Goal: Transaction & Acquisition: Purchase product/service

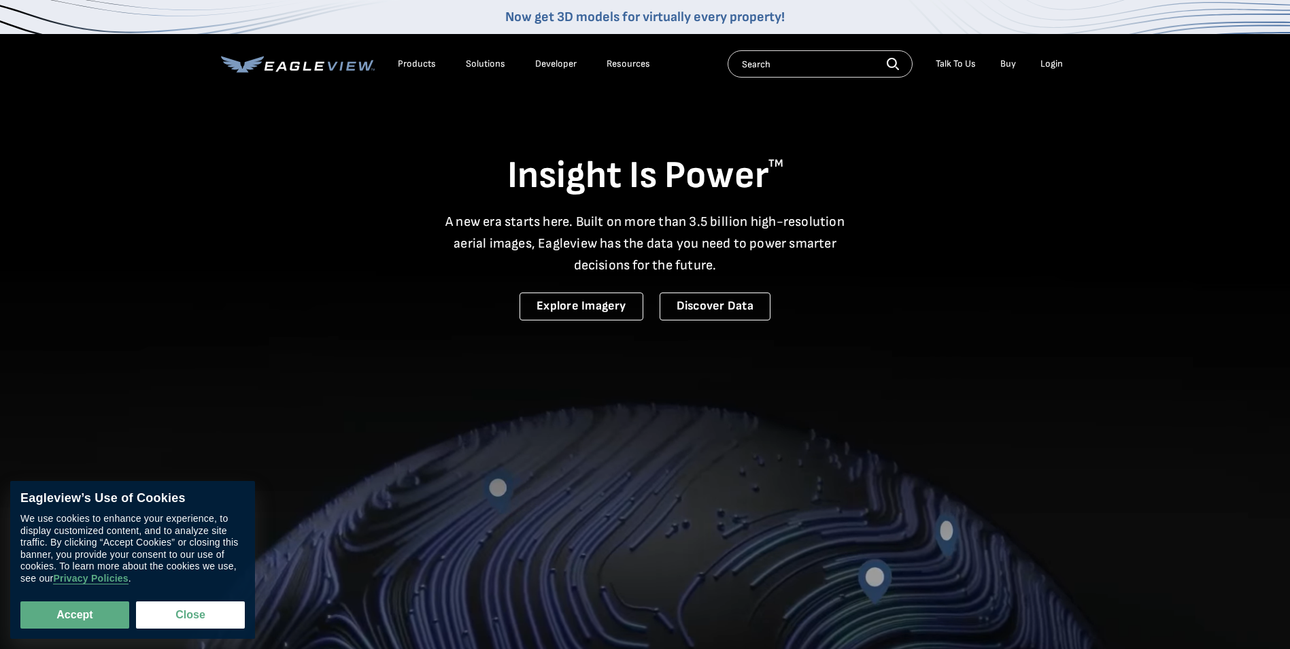
click at [1048, 62] on div "Login" at bounding box center [1051, 64] width 22 height 12
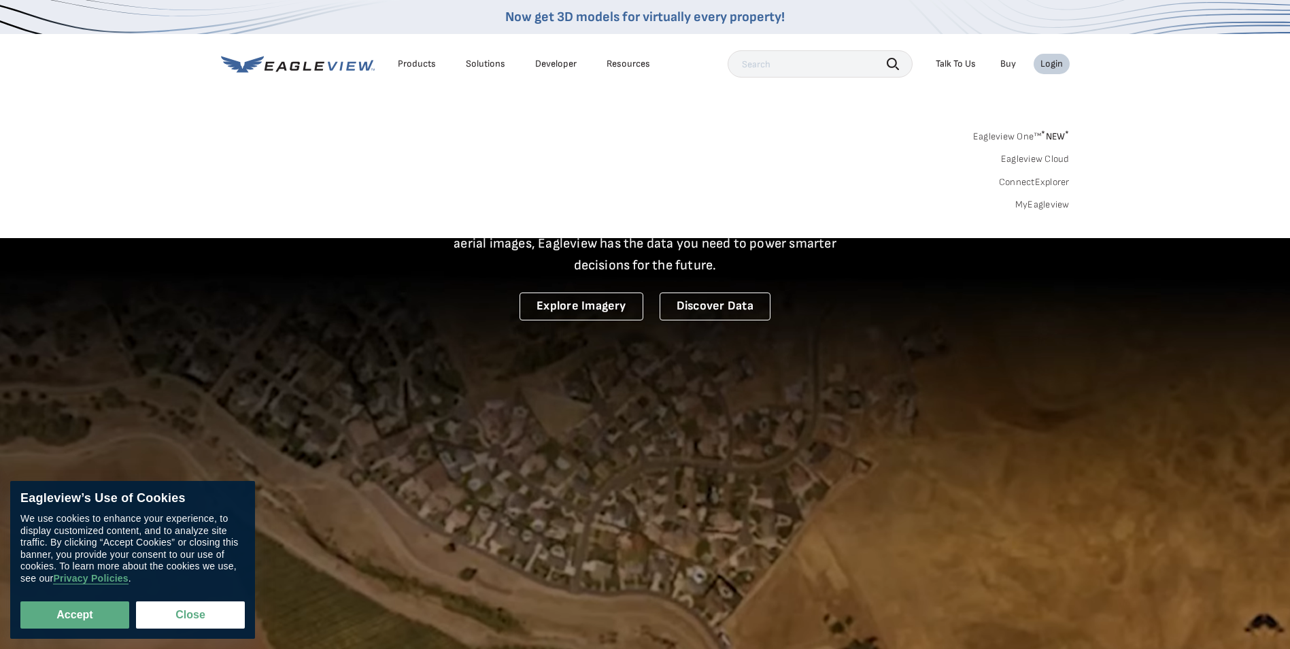
click at [1055, 67] on div "Login" at bounding box center [1051, 64] width 22 height 12
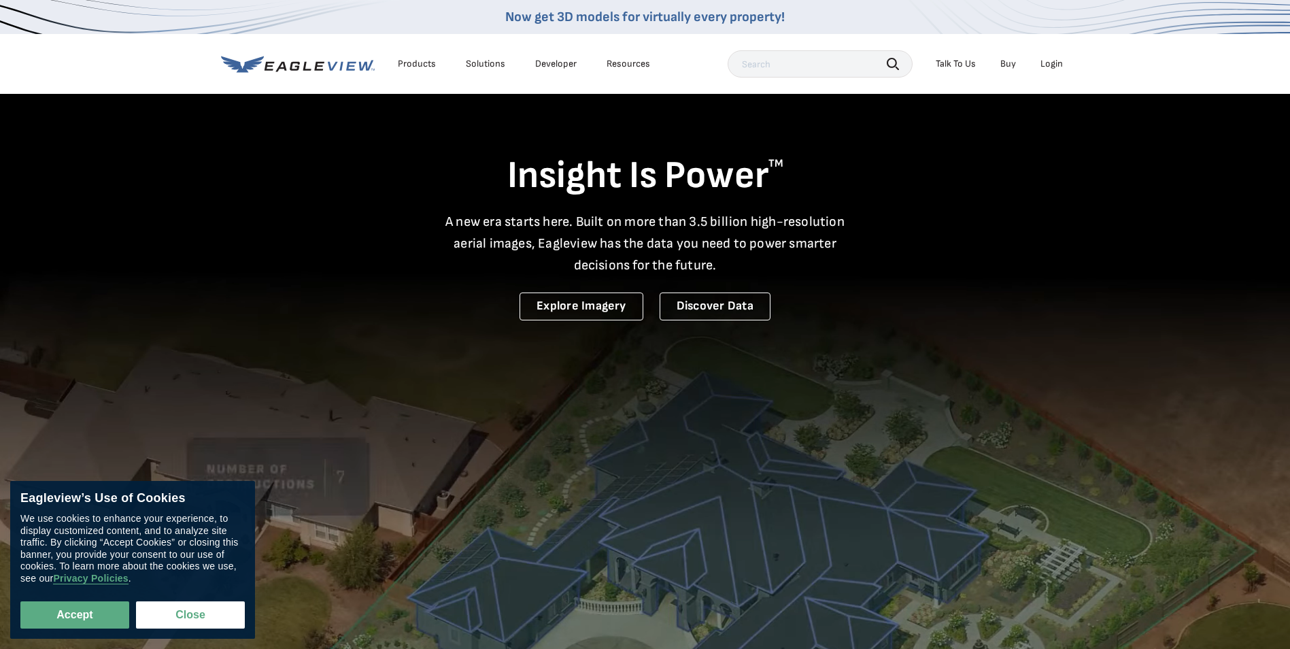
click at [1055, 67] on div "Login" at bounding box center [1051, 64] width 22 height 12
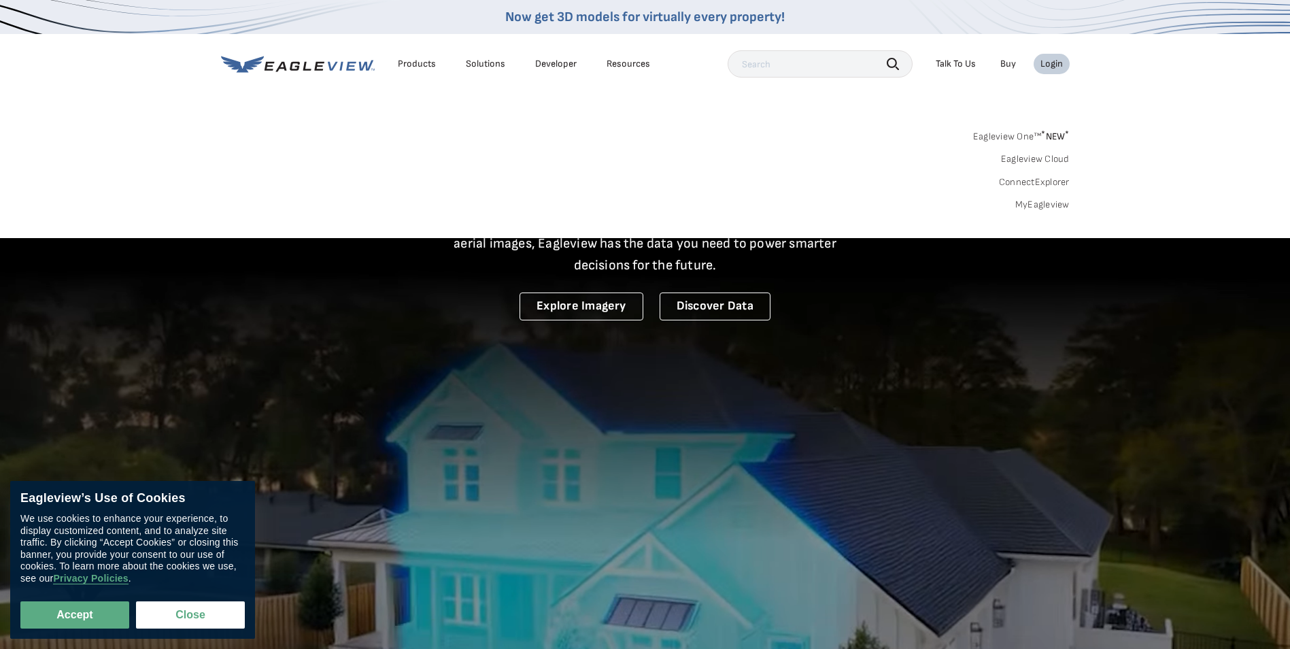
click at [1051, 217] on div "Search Products Our Product Areas Imagery 1-Inch GSD Aerial Imagery *" at bounding box center [645, 174] width 1290 height 128
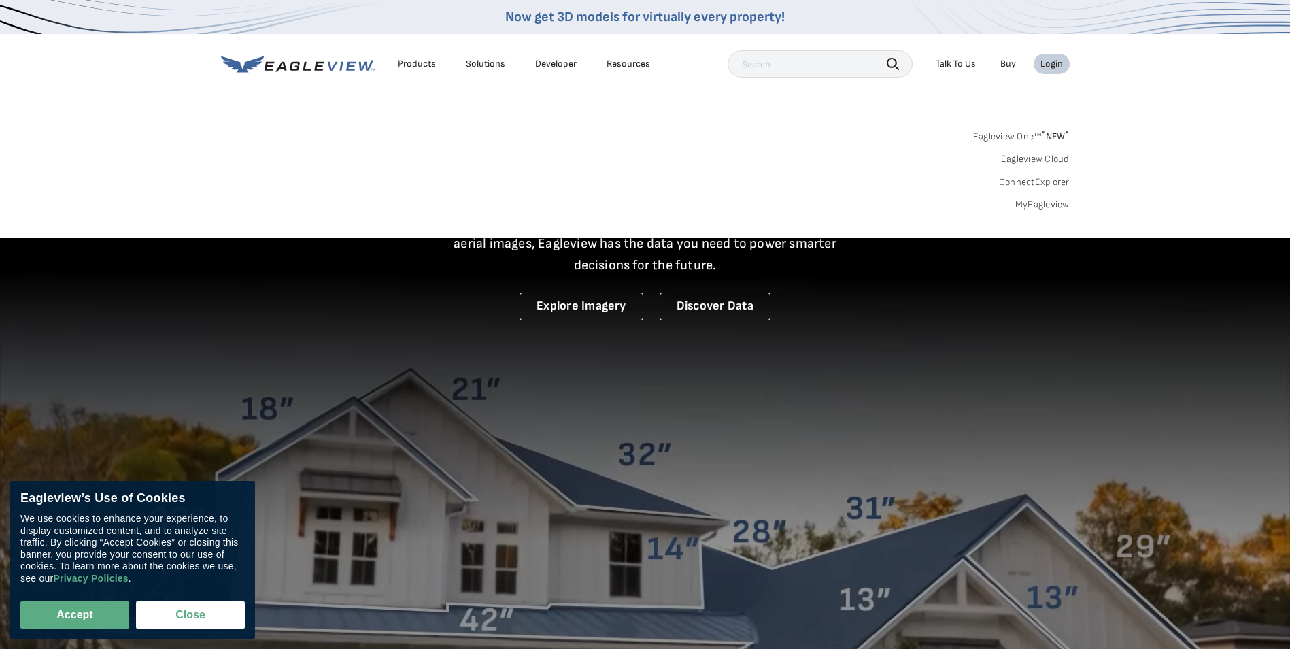
click at [1049, 207] on link "MyEagleview" at bounding box center [1042, 205] width 54 height 12
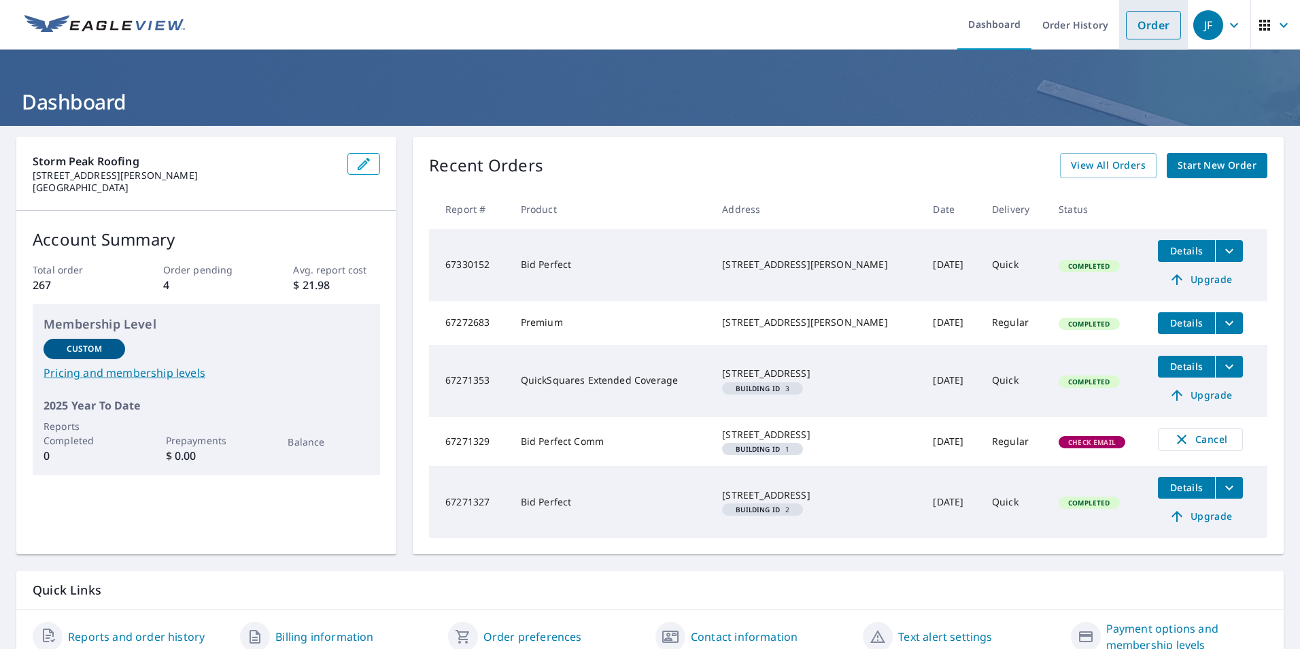
click at [1151, 19] on link "Order" at bounding box center [1153, 25] width 55 height 29
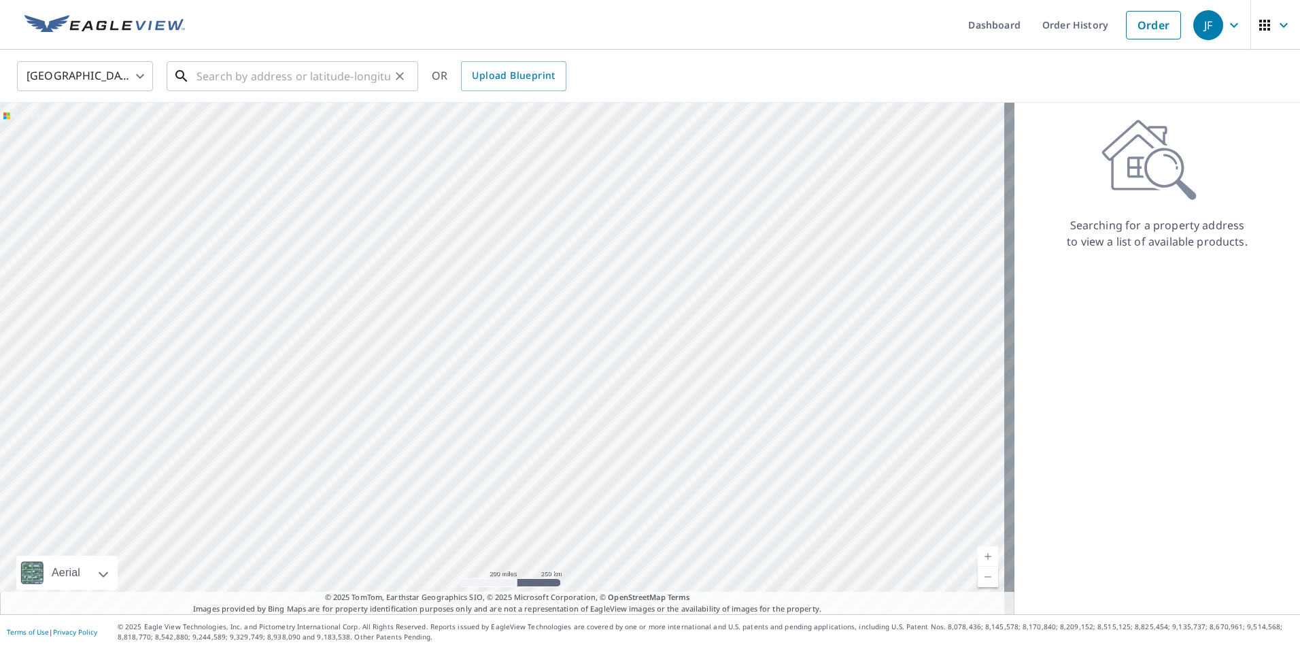
click at [270, 75] on input "text" at bounding box center [294, 76] width 194 height 38
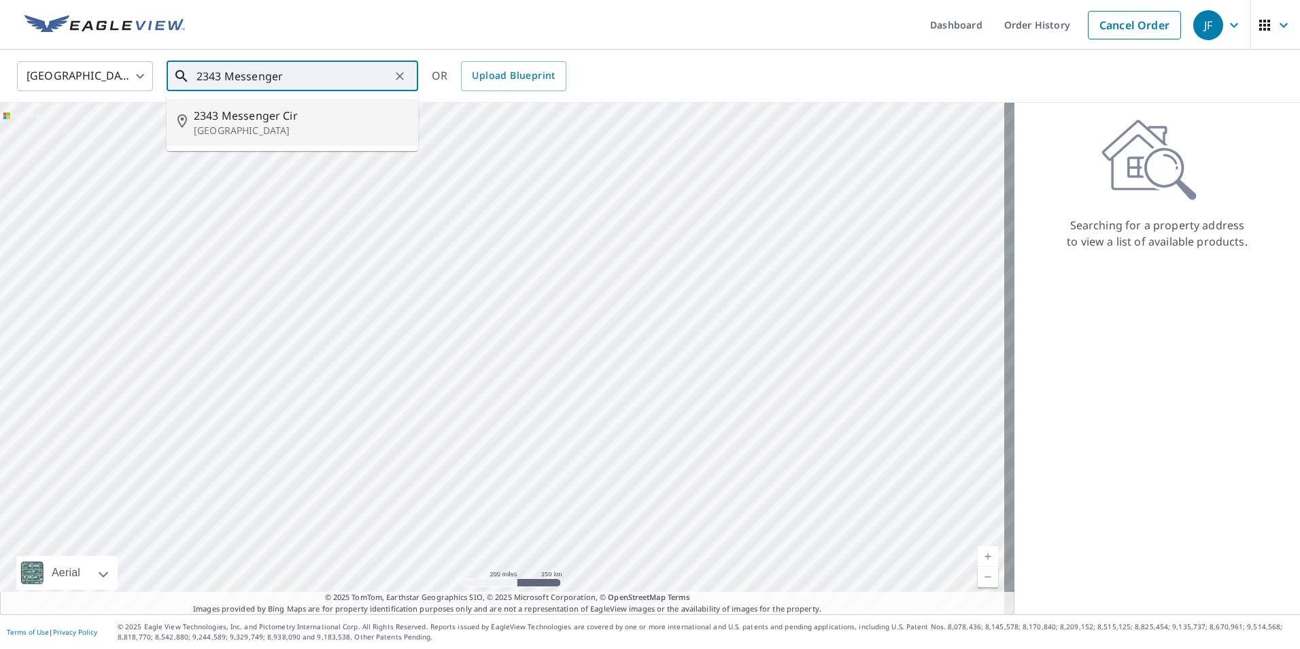
click at [226, 131] on p "[GEOGRAPHIC_DATA]" at bounding box center [301, 131] width 214 height 14
type input "[STREET_ADDRESS]"
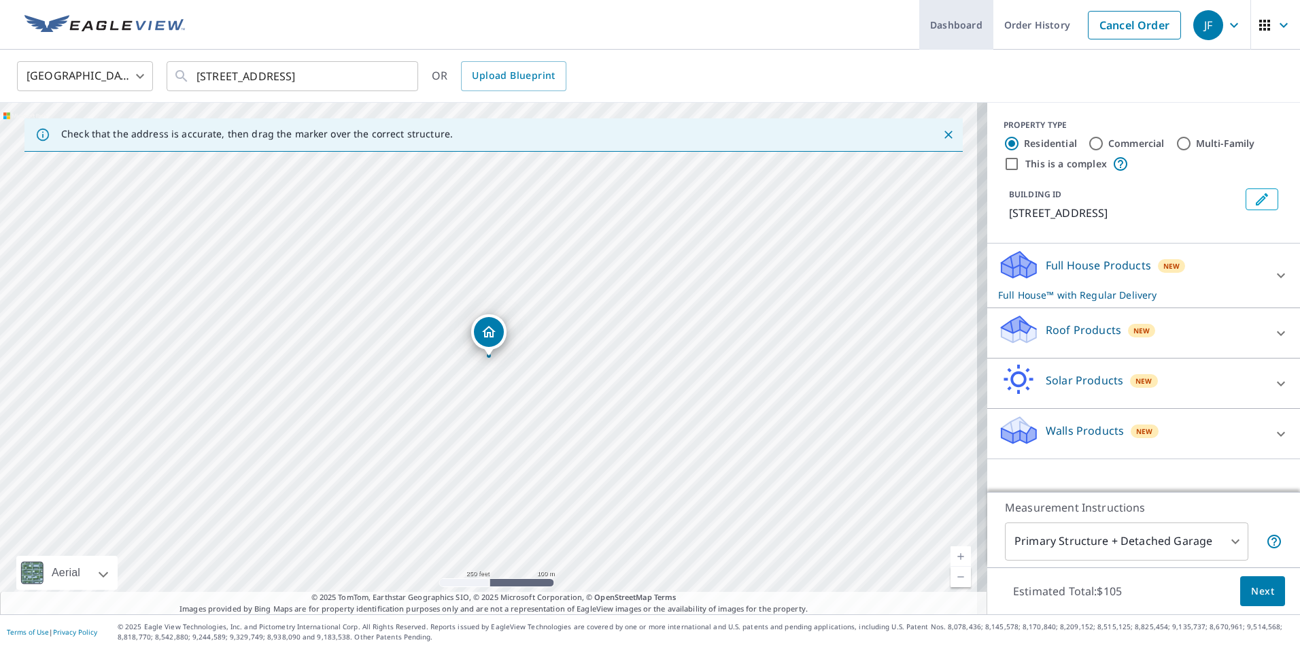
click at [958, 27] on link "Dashboard" at bounding box center [956, 25] width 74 height 50
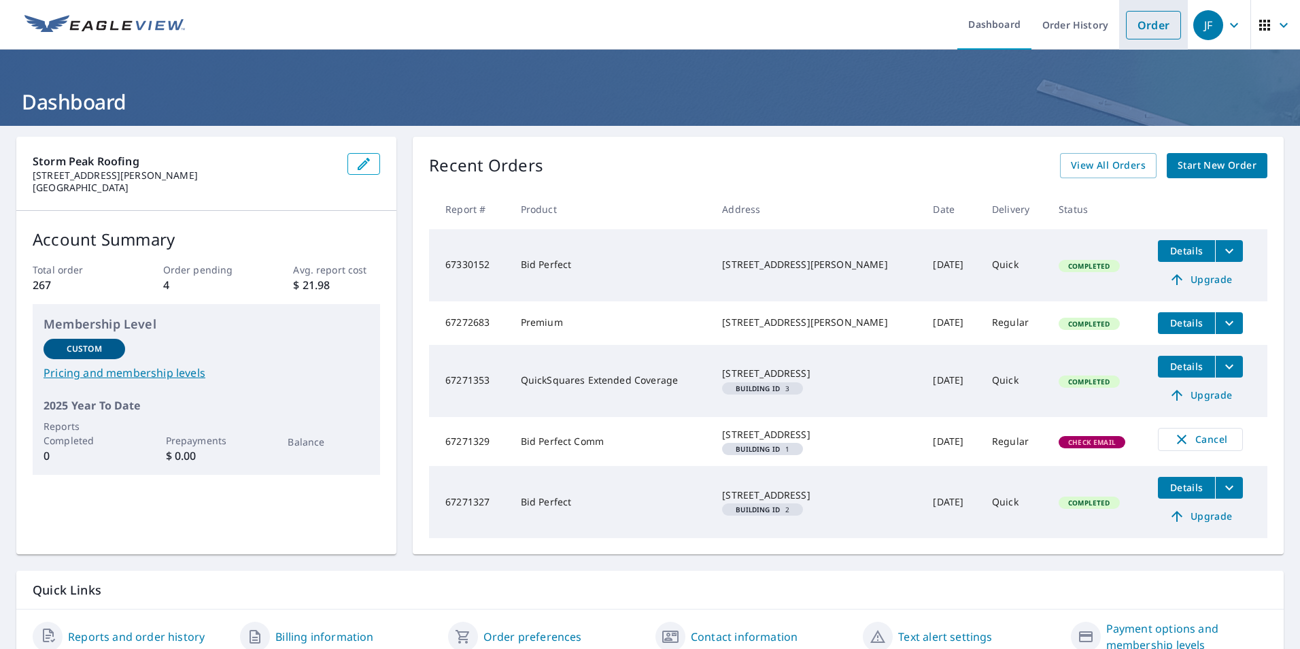
click at [1155, 27] on link "Order" at bounding box center [1153, 25] width 55 height 29
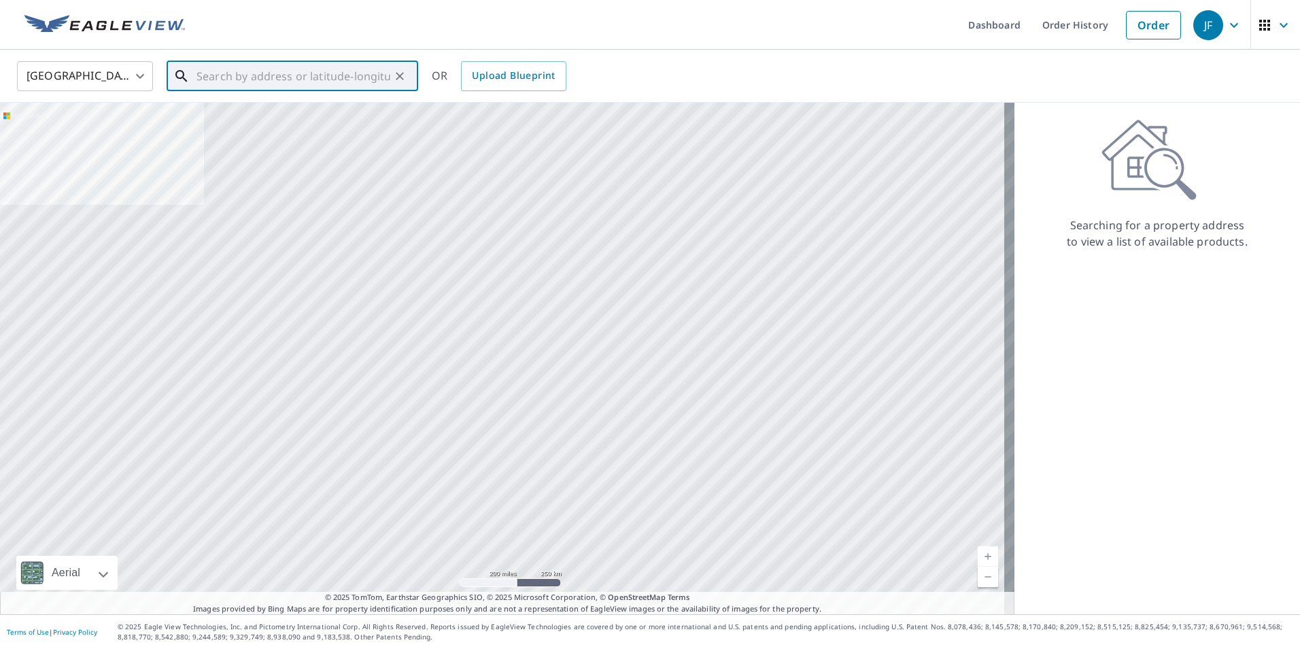
click at [331, 85] on input "text" at bounding box center [294, 76] width 194 height 38
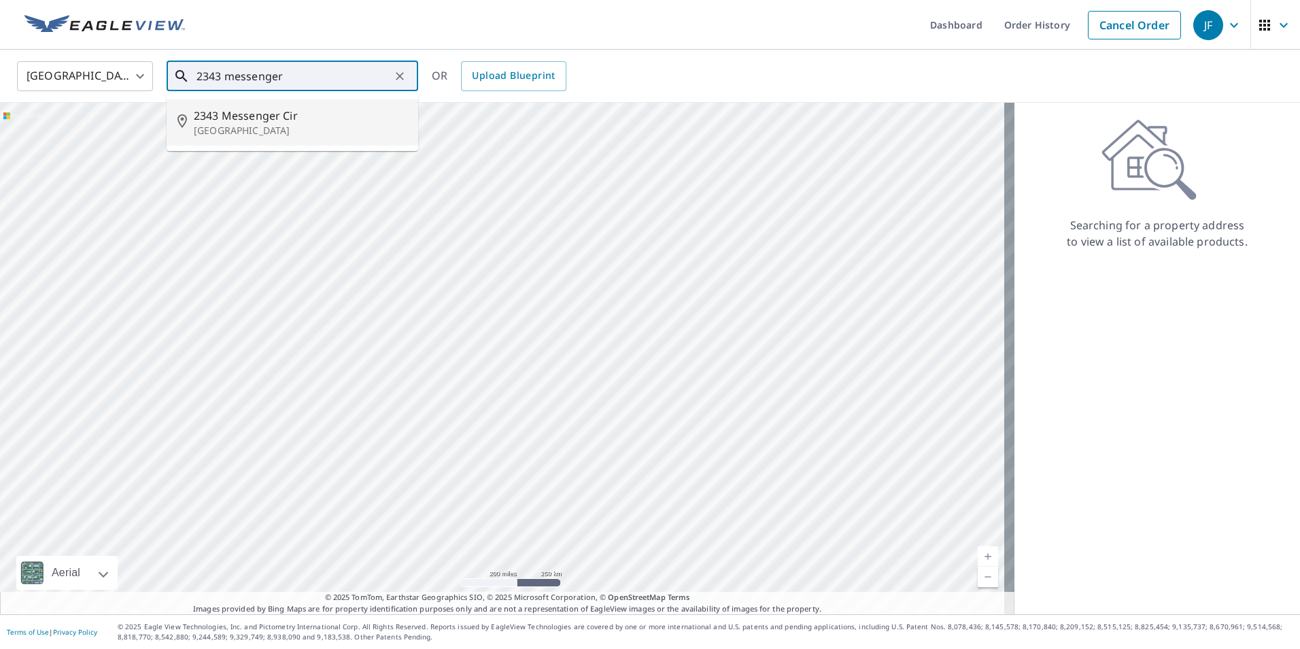
click at [288, 120] on span "2343 Messenger Cir" at bounding box center [301, 115] width 214 height 16
type input "[STREET_ADDRESS]"
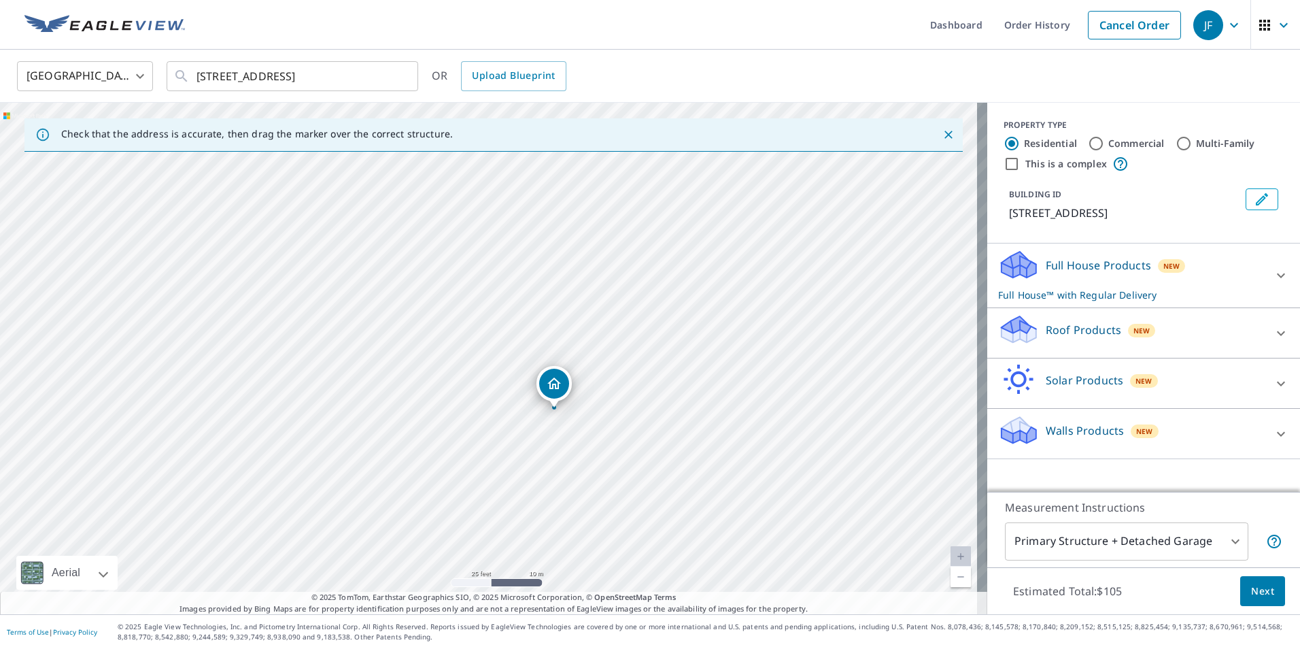
drag, startPoint x: 443, startPoint y: 361, endPoint x: 757, endPoint y: 409, distance: 317.1
click at [757, 409] on div "[STREET_ADDRESS]" at bounding box center [493, 358] width 987 height 511
drag, startPoint x: 554, startPoint y: 388, endPoint x: 541, endPoint y: 395, distance: 14.3
click at [1273, 341] on icon at bounding box center [1281, 333] width 16 height 16
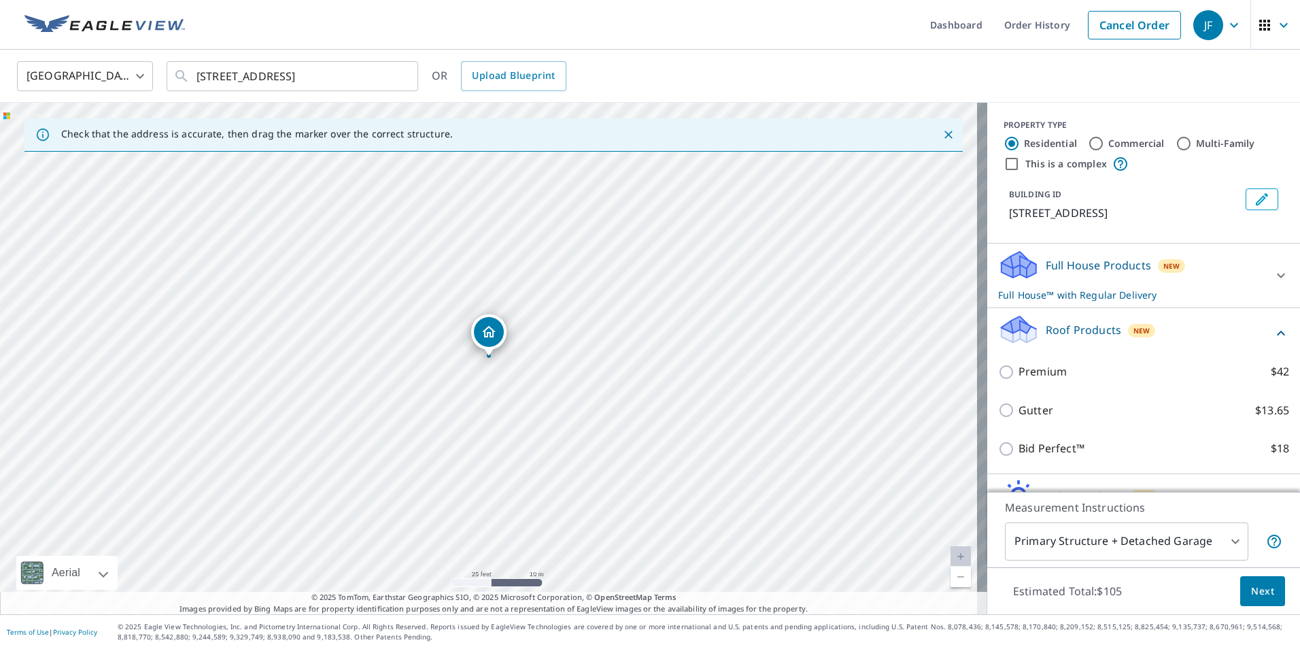
scroll to position [68, 0]
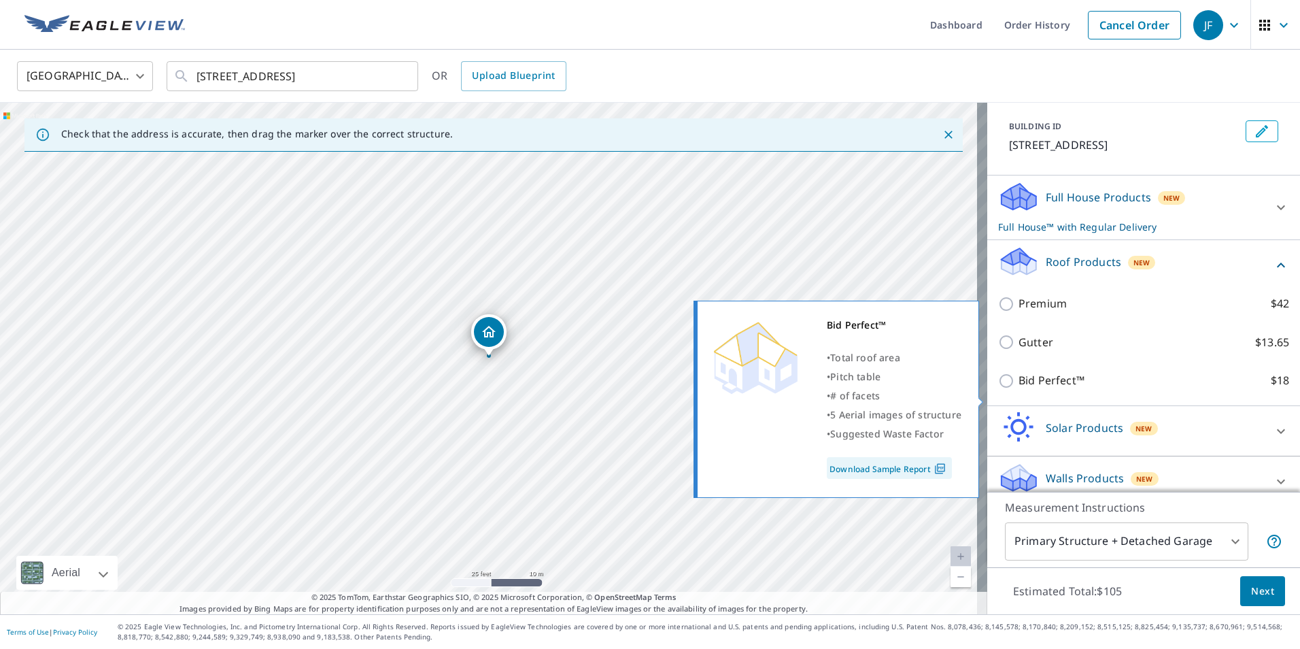
click at [998, 389] on input "Bid Perfect™ $18" at bounding box center [1008, 381] width 20 height 16
checkbox input "true"
checkbox input "false"
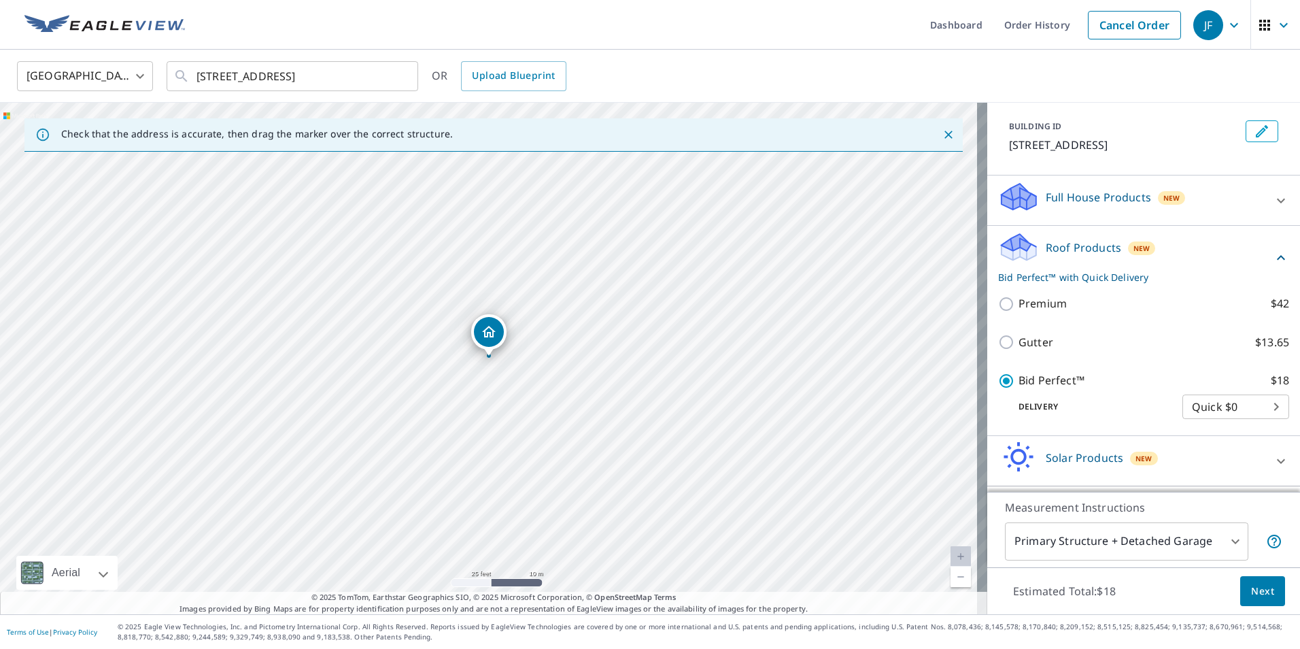
click at [1251, 589] on span "Next" at bounding box center [1262, 591] width 23 height 17
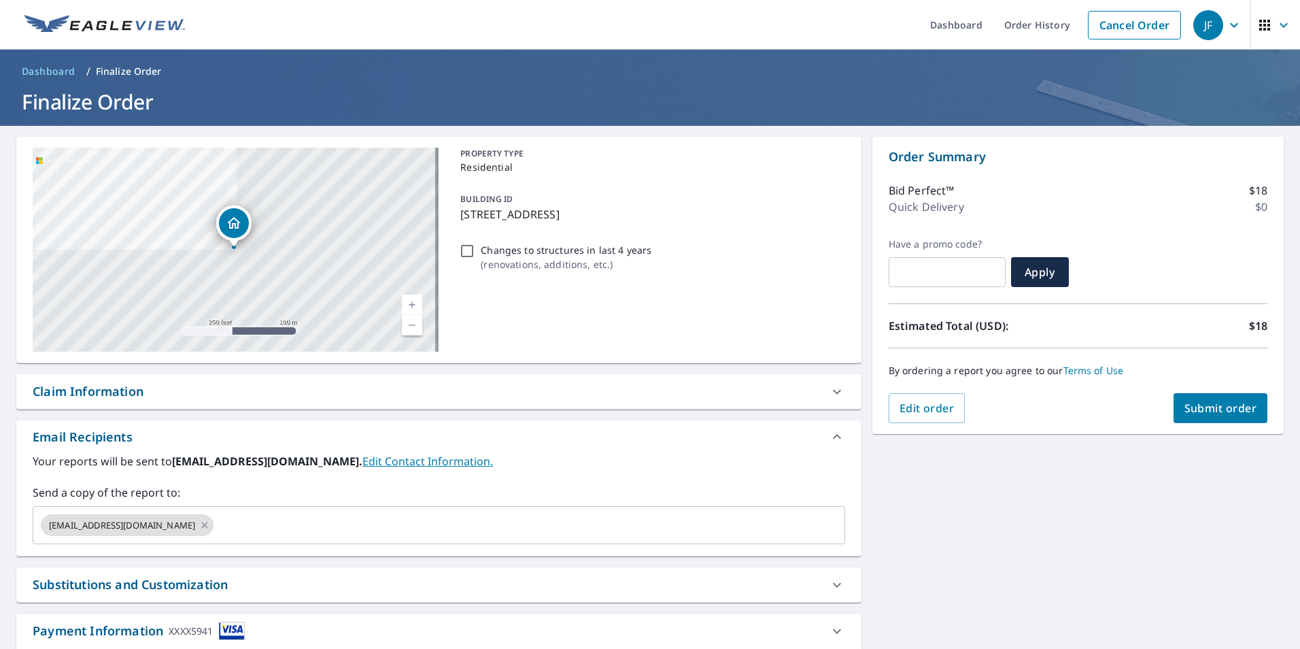
click at [1206, 409] on span "Submit order" at bounding box center [1221, 408] width 73 height 15
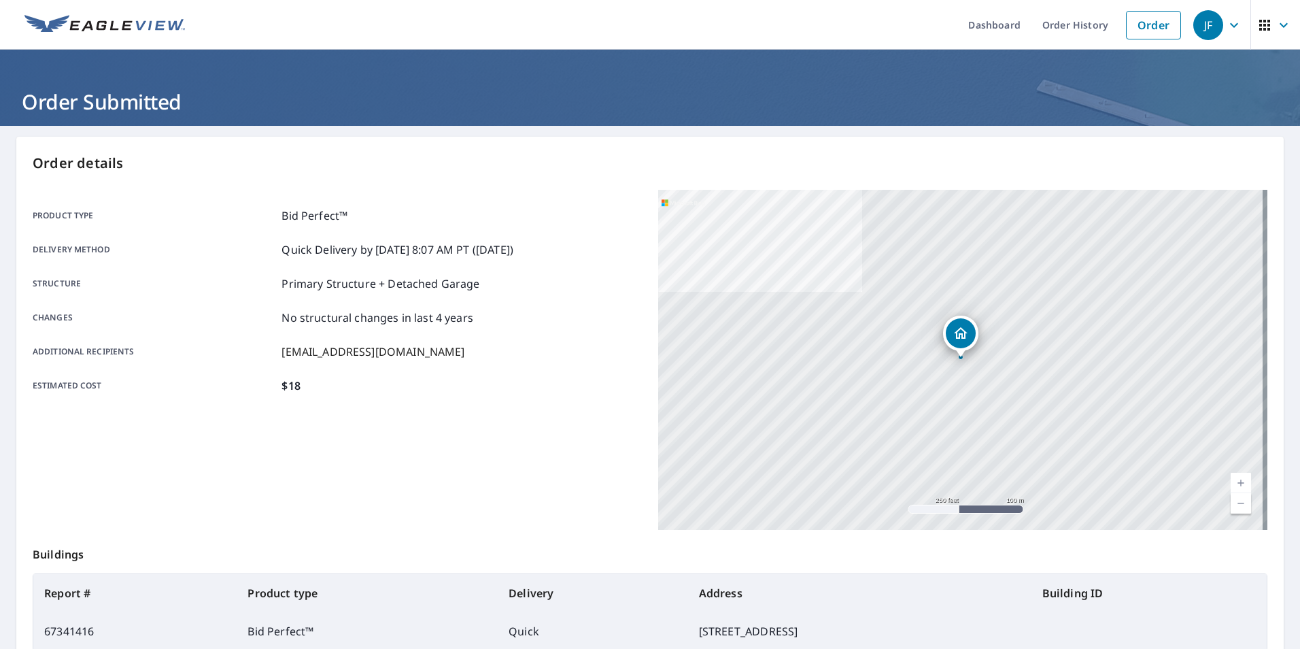
scroll to position [152, 0]
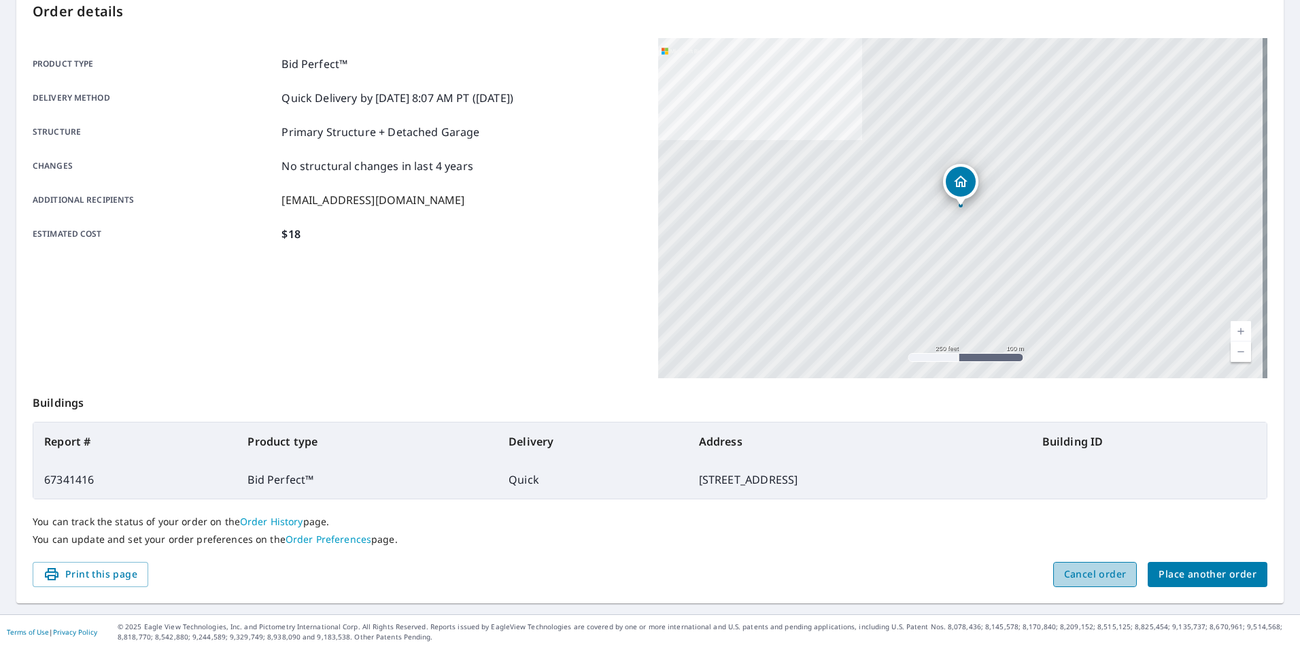
click at [1076, 577] on span "Cancel order" at bounding box center [1095, 574] width 63 height 17
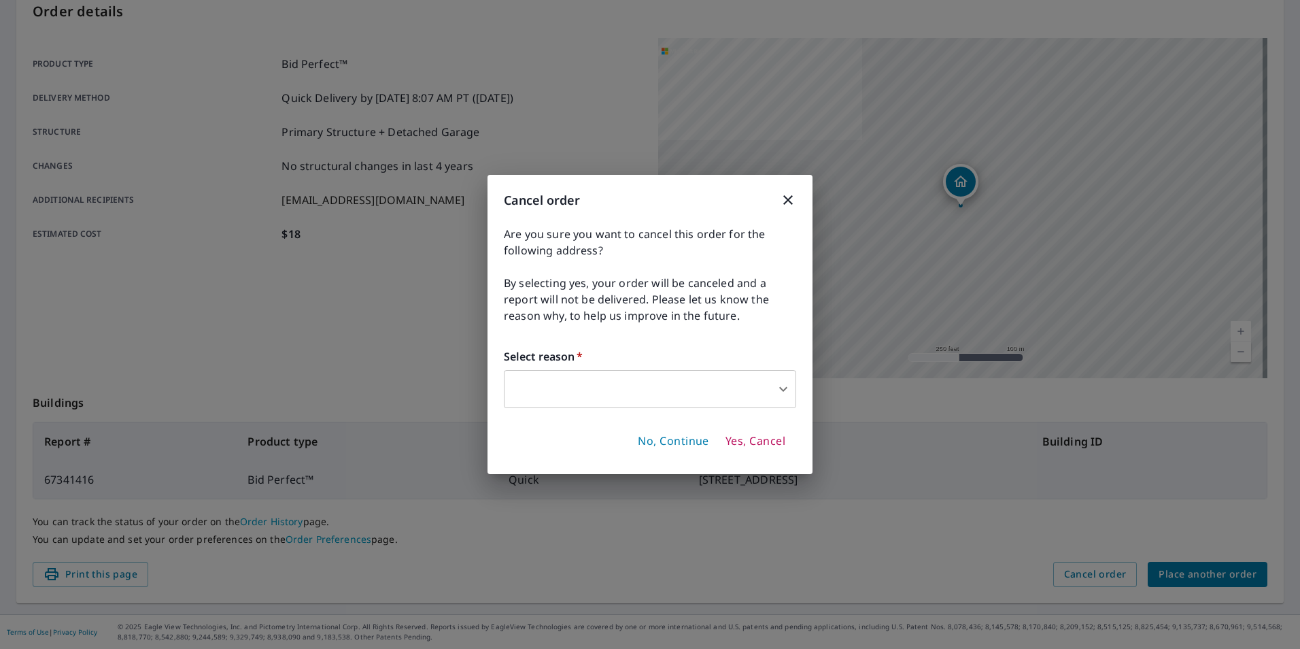
click at [789, 199] on icon "button" at bounding box center [788, 200] width 10 height 10
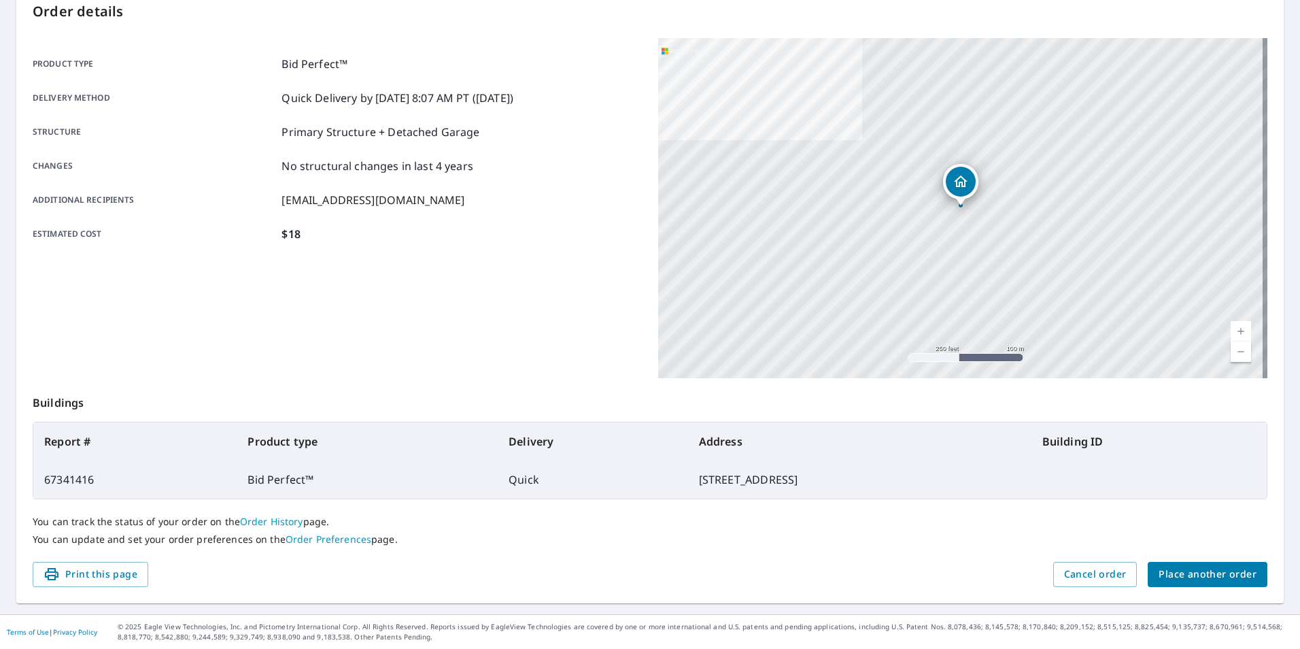
click at [1221, 573] on span "Place another order" at bounding box center [1208, 574] width 98 height 17
